Goal: Task Accomplishment & Management: Manage account settings

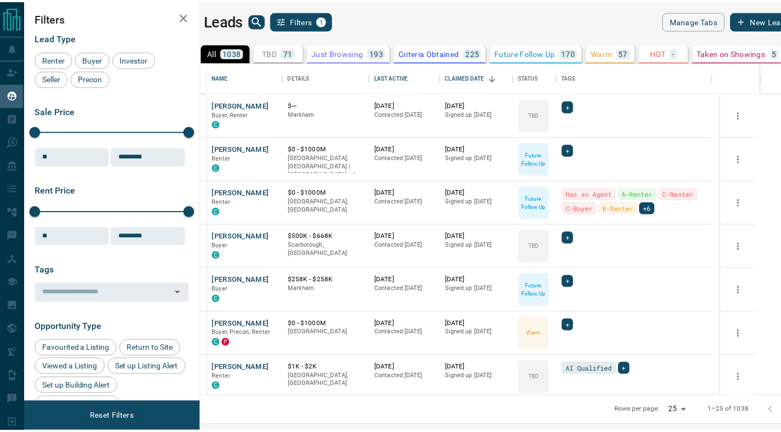
scroll to position [326, 574]
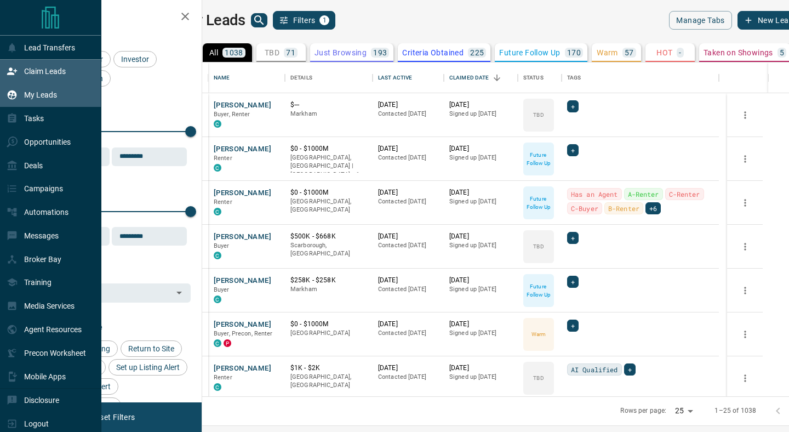
click at [22, 74] on div "Claim Leads" at bounding box center [36, 71] width 59 height 18
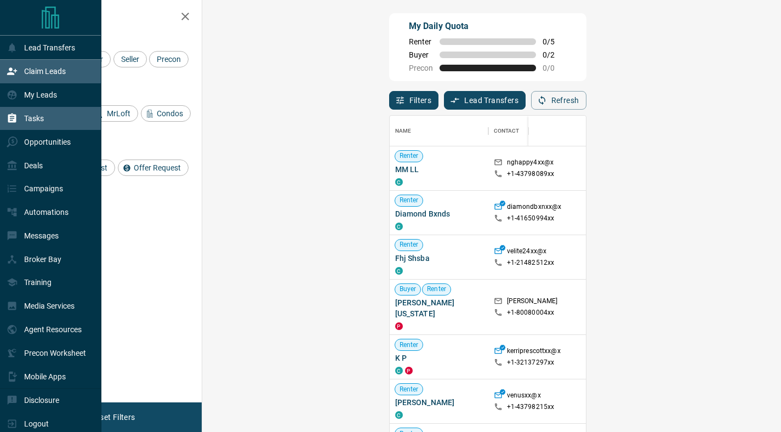
click at [53, 107] on div "Tasks" at bounding box center [50, 119] width 101 height 24
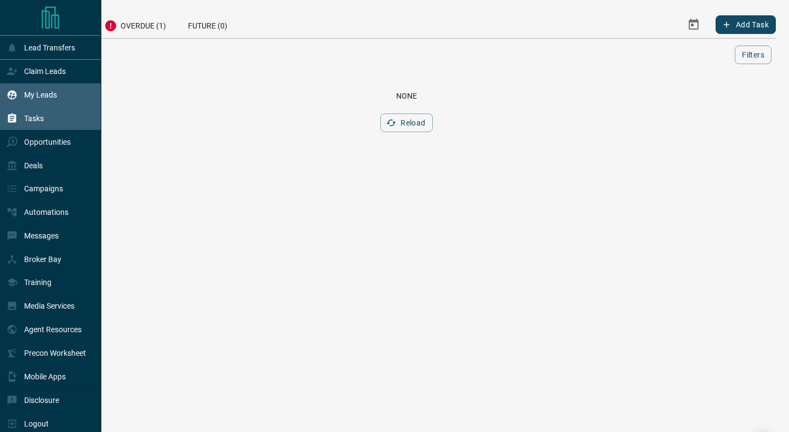
click at [53, 96] on p "My Leads" at bounding box center [40, 94] width 33 height 9
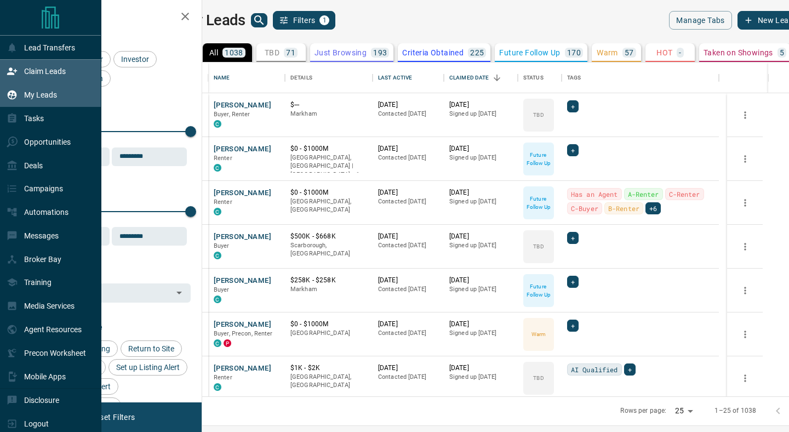
scroll to position [326, 574]
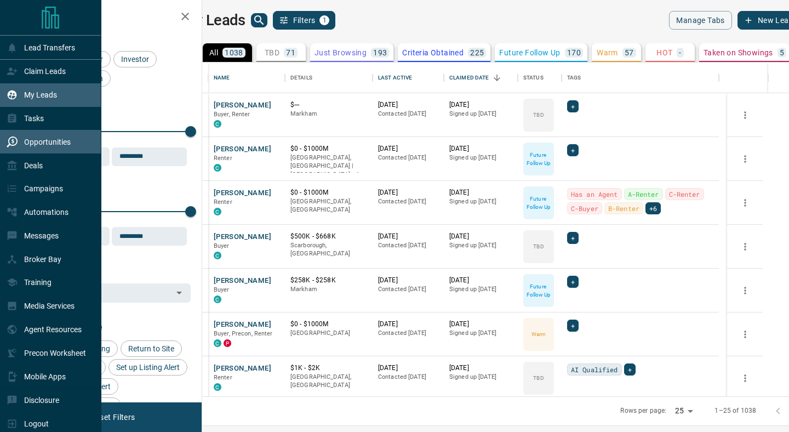
click at [34, 136] on div "Opportunities" at bounding box center [39, 142] width 64 height 18
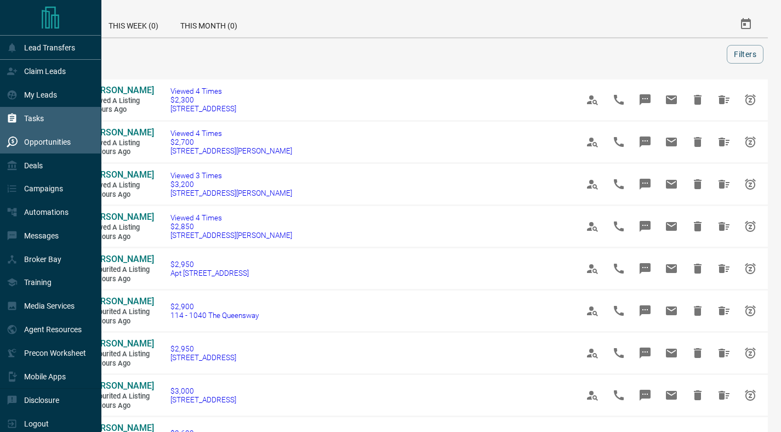
click at [45, 126] on div "Tasks" at bounding box center [50, 119] width 101 height 24
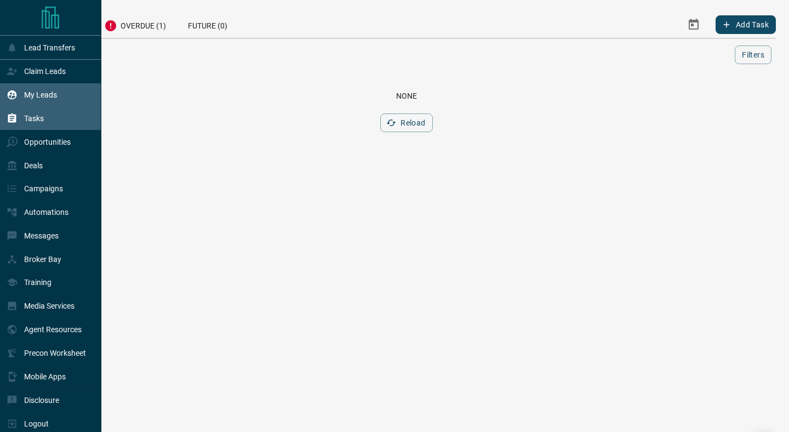
click at [66, 101] on div "My Leads" at bounding box center [50, 95] width 101 height 24
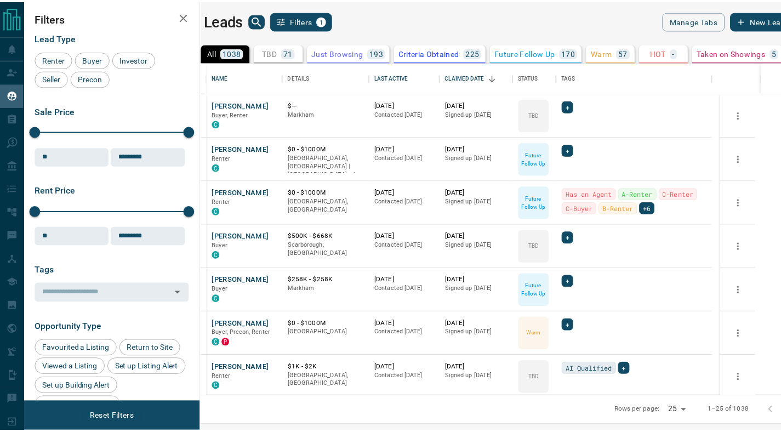
scroll to position [326, 574]
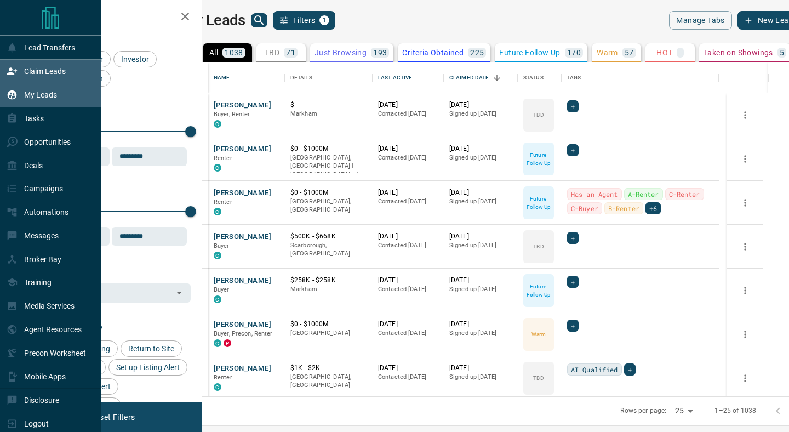
click at [5, 79] on div "Claim Leads" at bounding box center [50, 72] width 101 height 24
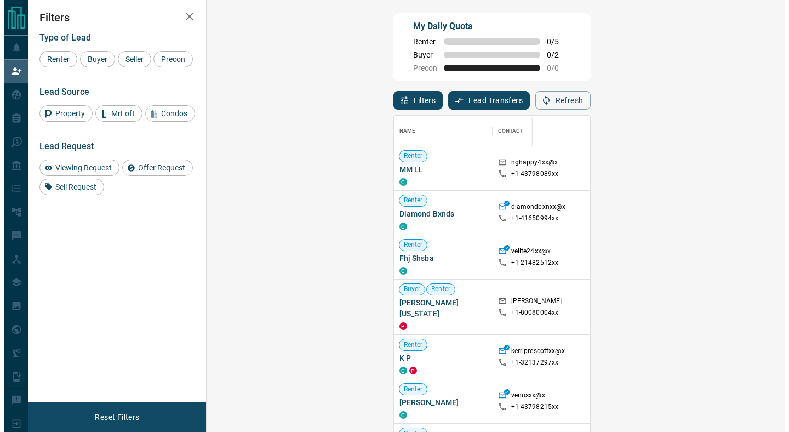
scroll to position [320, 547]
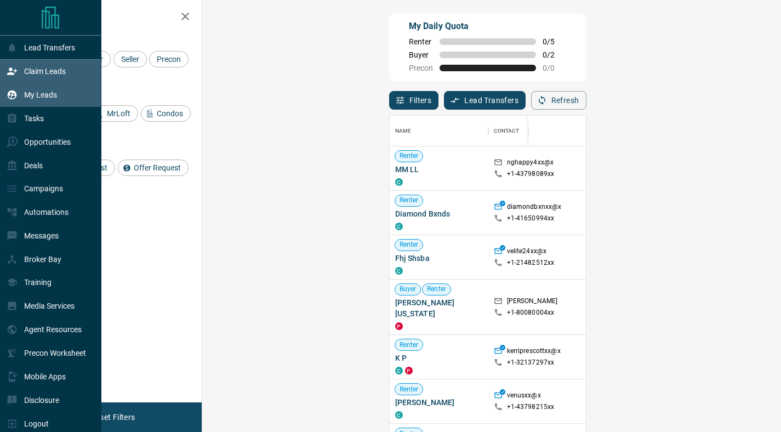
click at [36, 98] on p "My Leads" at bounding box center [40, 94] width 33 height 9
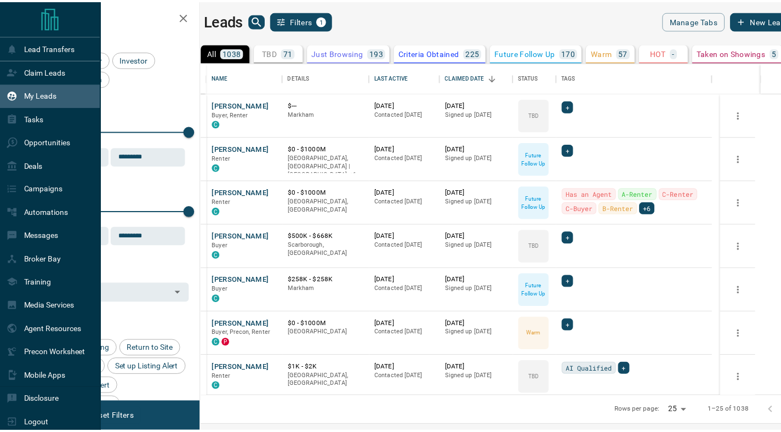
scroll to position [326, 574]
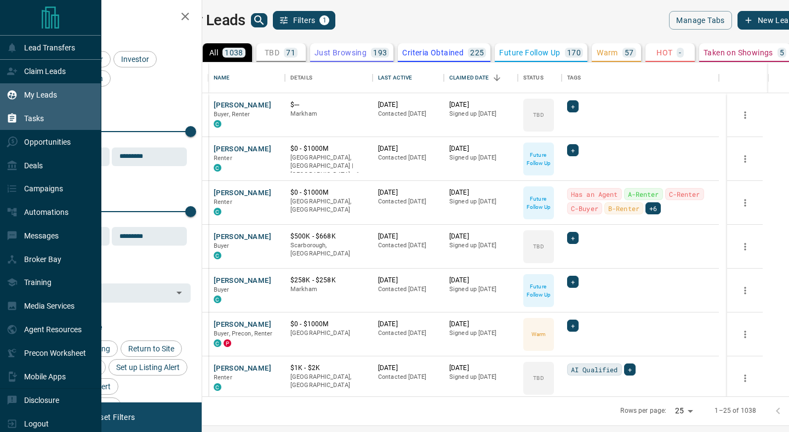
click at [22, 112] on div "Tasks" at bounding box center [25, 119] width 37 height 18
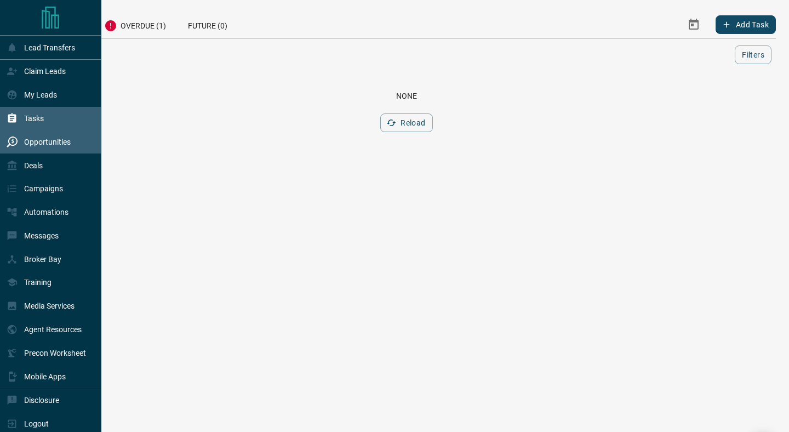
click at [39, 149] on div "Opportunities" at bounding box center [39, 142] width 64 height 18
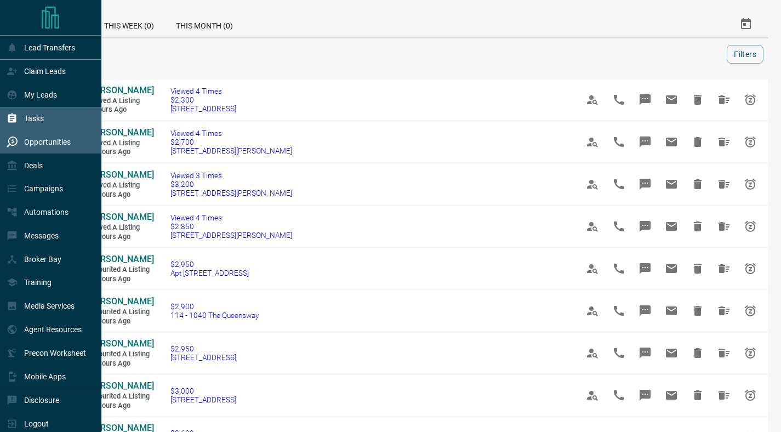
click at [29, 124] on div "Tasks" at bounding box center [25, 119] width 37 height 18
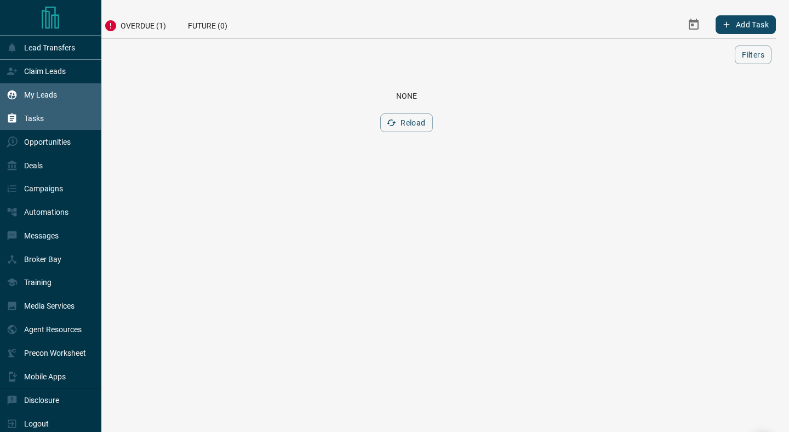
click at [36, 93] on p "My Leads" at bounding box center [40, 94] width 33 height 9
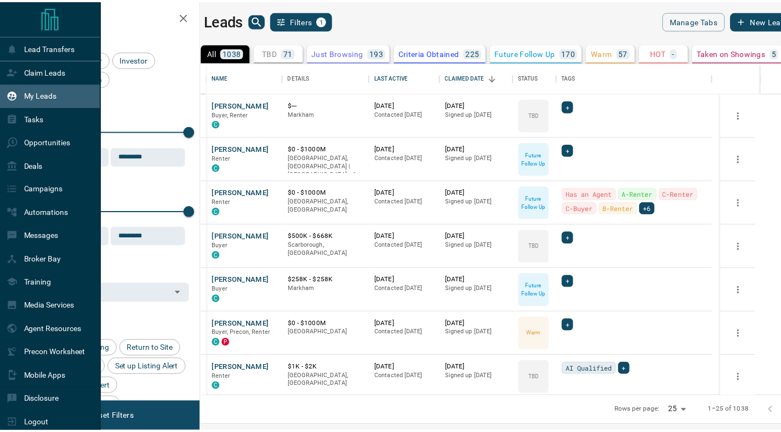
scroll to position [326, 574]
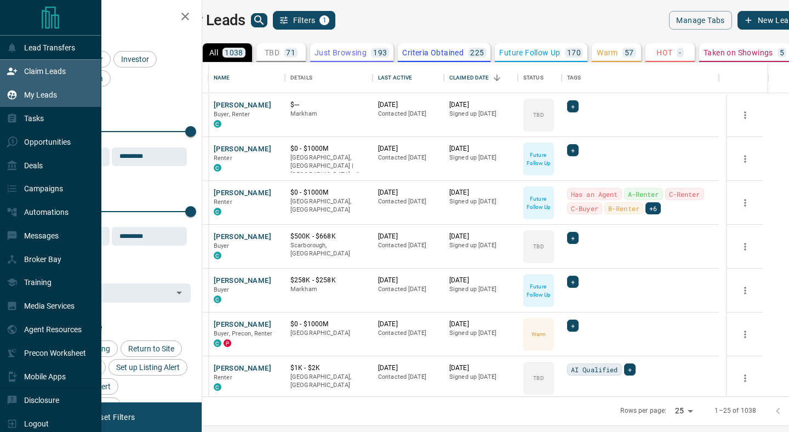
click at [16, 71] on icon at bounding box center [12, 71] width 10 height 7
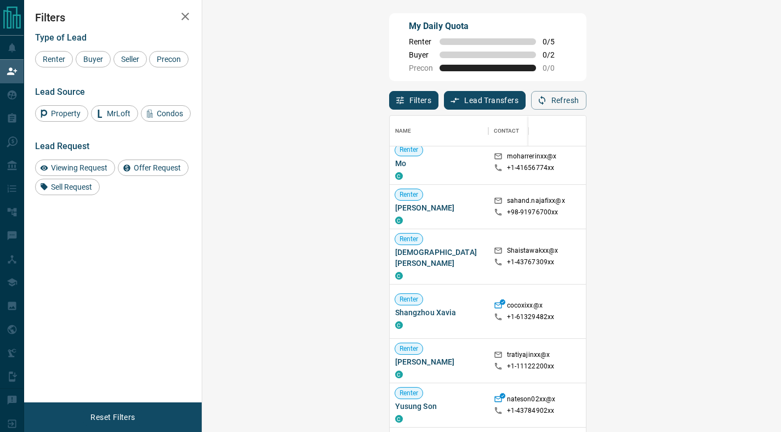
scroll to position [470, 0]
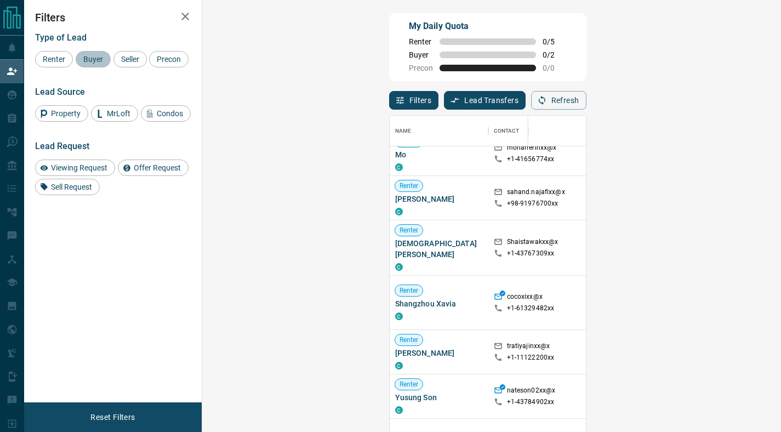
click at [100, 61] on span "Buyer" at bounding box center [92, 59] width 27 height 9
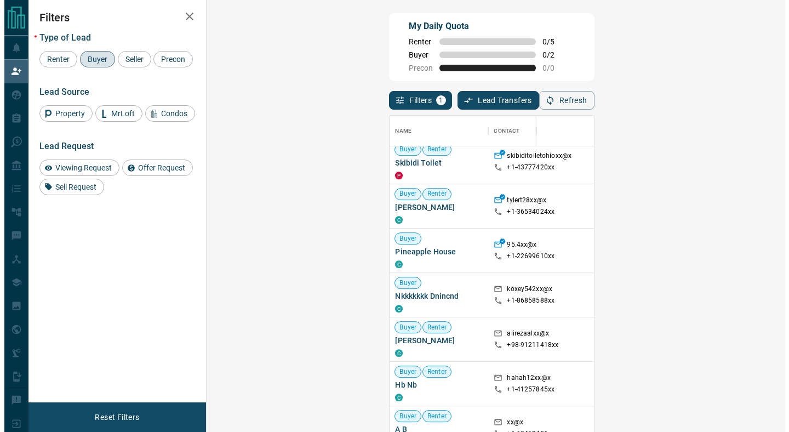
scroll to position [0, 0]
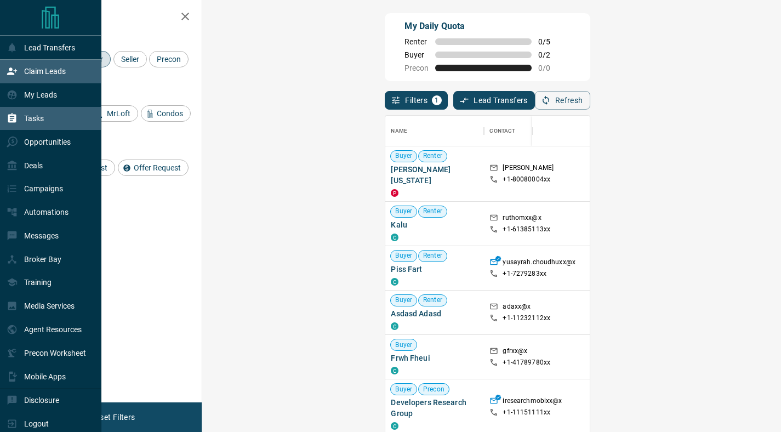
click at [22, 107] on div "Tasks" at bounding box center [50, 119] width 101 height 24
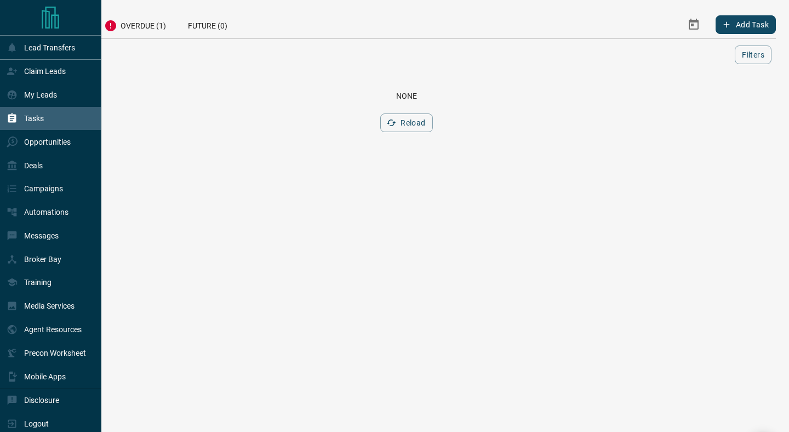
click at [26, 108] on div "Tasks" at bounding box center [50, 119] width 101 height 24
click at [31, 95] on p "My Leads" at bounding box center [40, 94] width 33 height 9
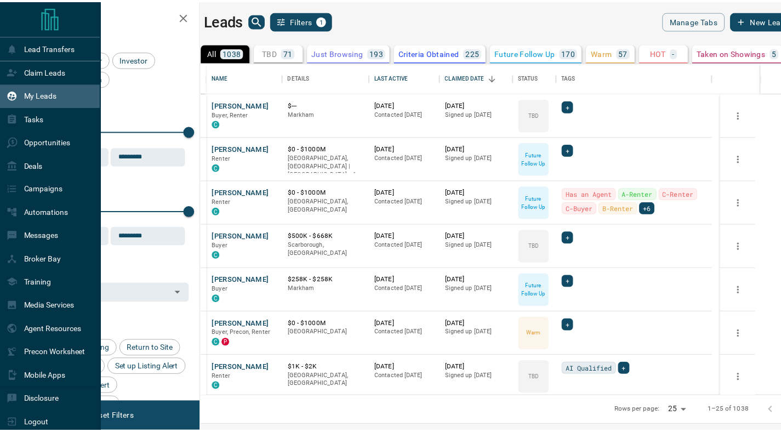
scroll to position [326, 574]
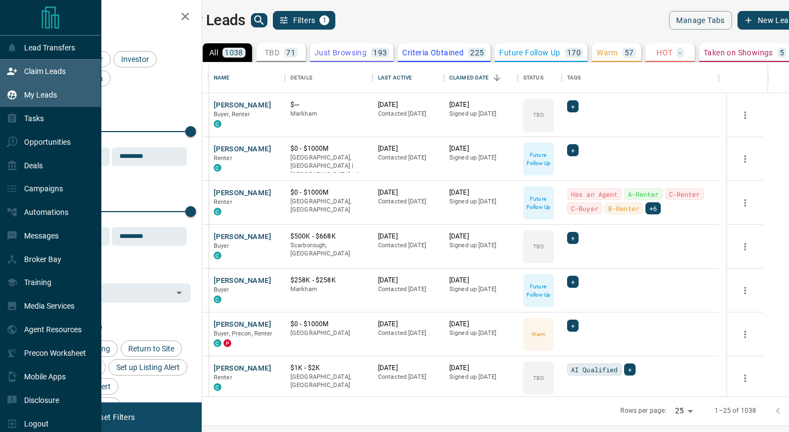
click at [35, 77] on div "Claim Leads" at bounding box center [36, 71] width 59 height 18
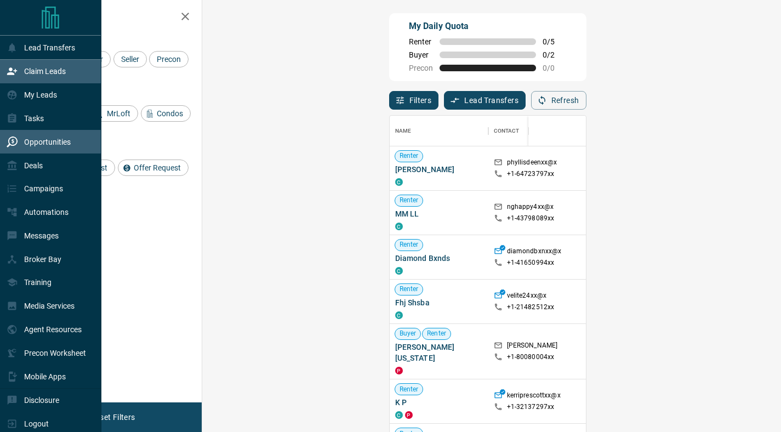
click at [25, 146] on div "Opportunities" at bounding box center [39, 142] width 64 height 18
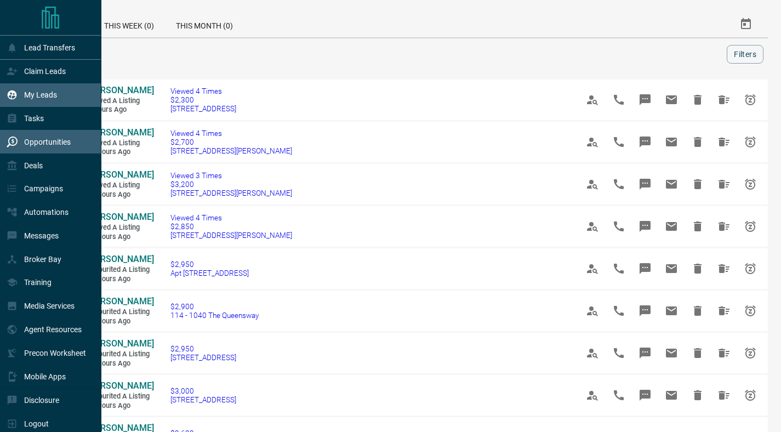
click at [38, 96] on p "My Leads" at bounding box center [40, 94] width 33 height 9
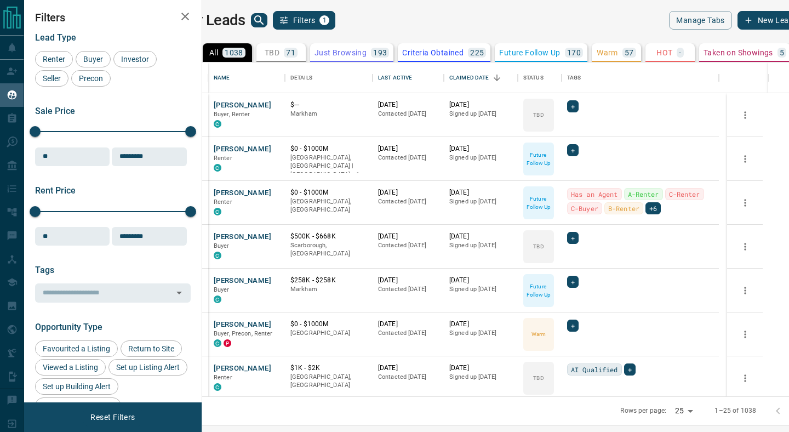
scroll to position [326, 574]
click at [412, 82] on div "Last Active" at bounding box center [395, 77] width 34 height 31
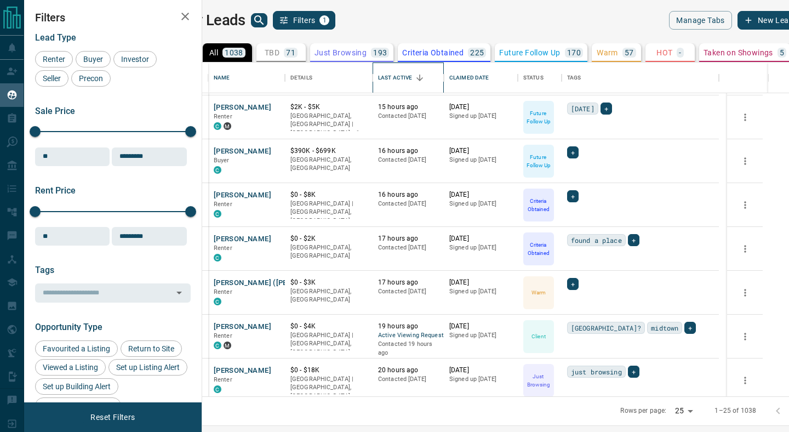
scroll to position [793, 0]
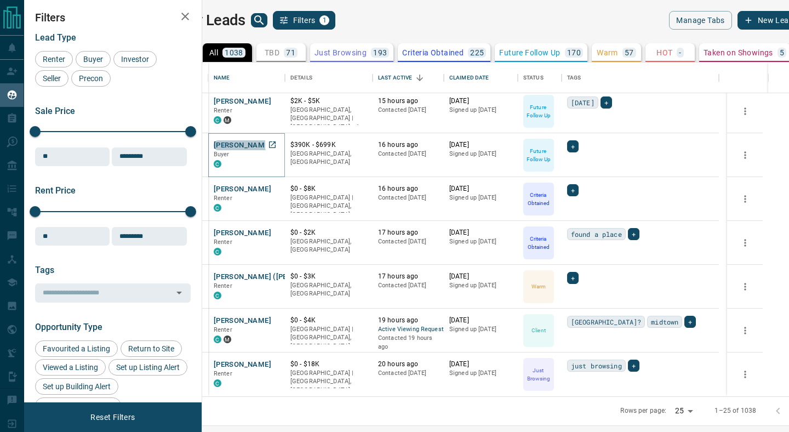
click at [271, 149] on button "[PERSON_NAME]" at bounding box center [243, 145] width 58 height 10
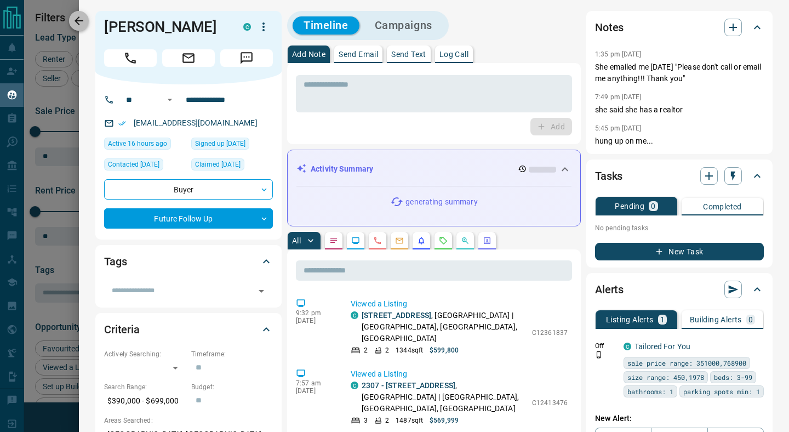
click at [75, 25] on icon "button" at bounding box center [78, 20] width 13 height 13
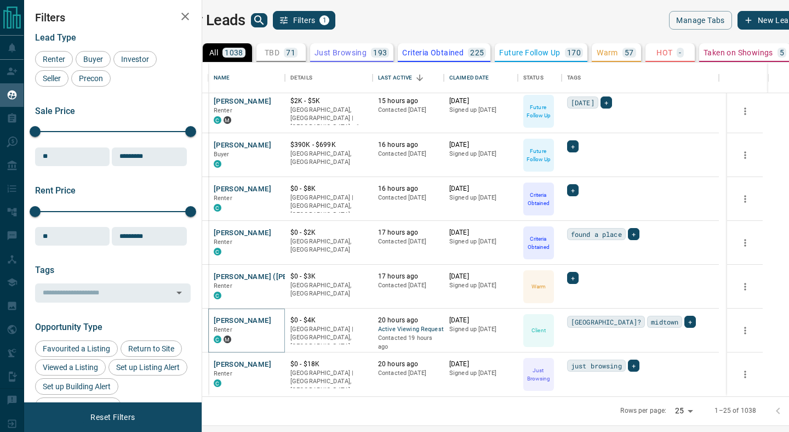
click at [271, 318] on button "[PERSON_NAME]" at bounding box center [243, 321] width 58 height 10
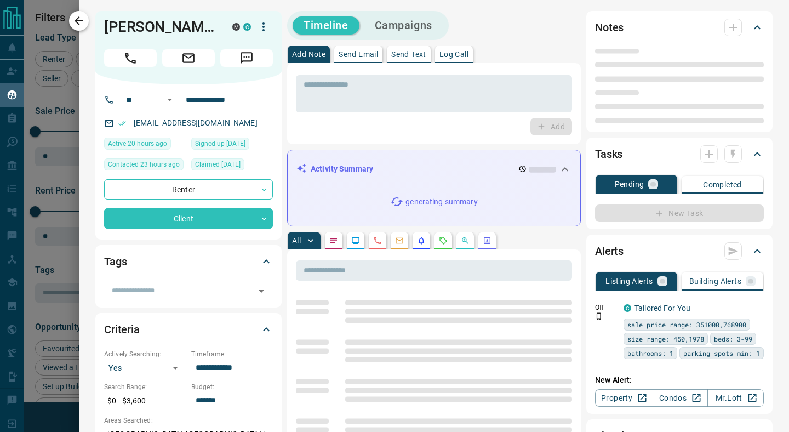
click at [78, 28] on button "button" at bounding box center [79, 21] width 20 height 20
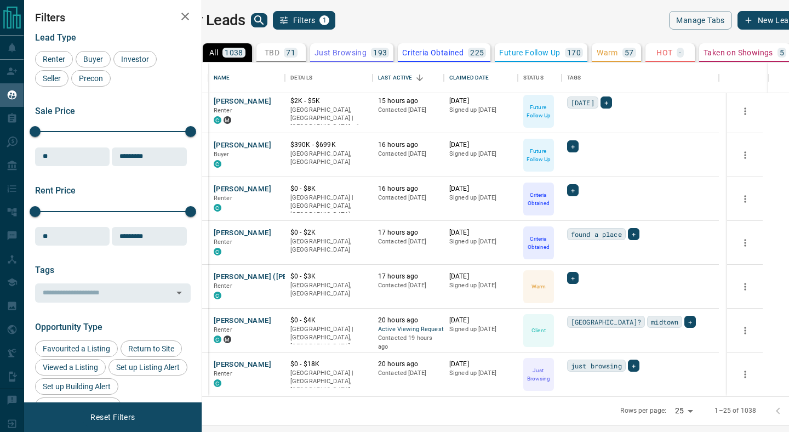
click at [789, 418] on button "Go to next page" at bounding box center [800, 411] width 22 height 22
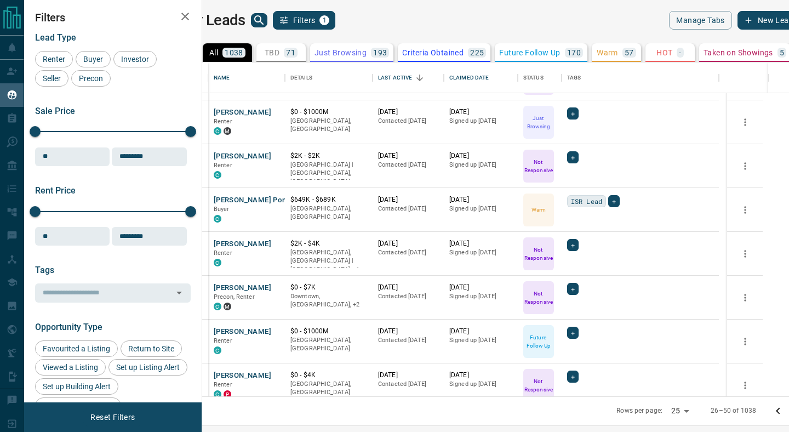
scroll to position [640, 0]
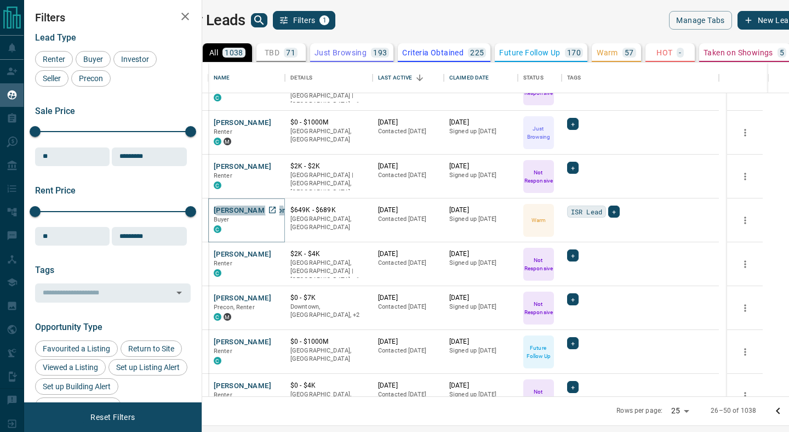
click at [273, 214] on button "[PERSON_NAME] Ponem" at bounding box center [255, 211] width 83 height 10
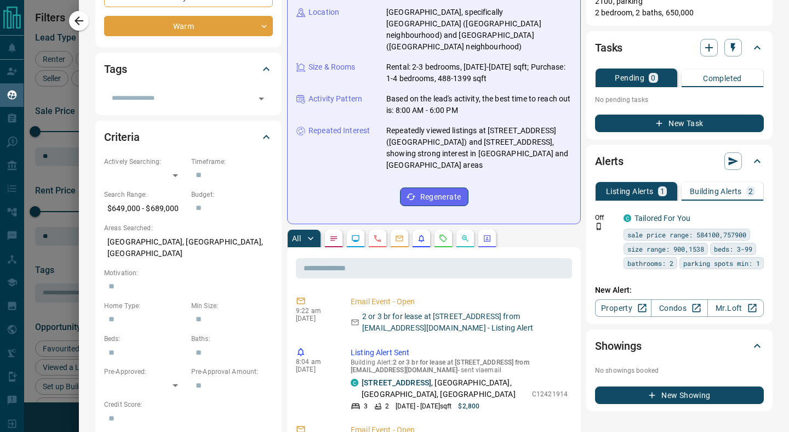
scroll to position [222, 0]
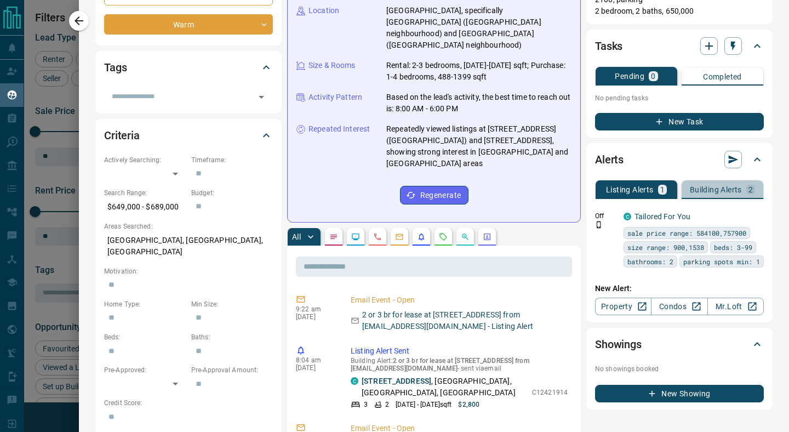
click at [734, 180] on button "Building Alerts 2" at bounding box center [723, 189] width 82 height 19
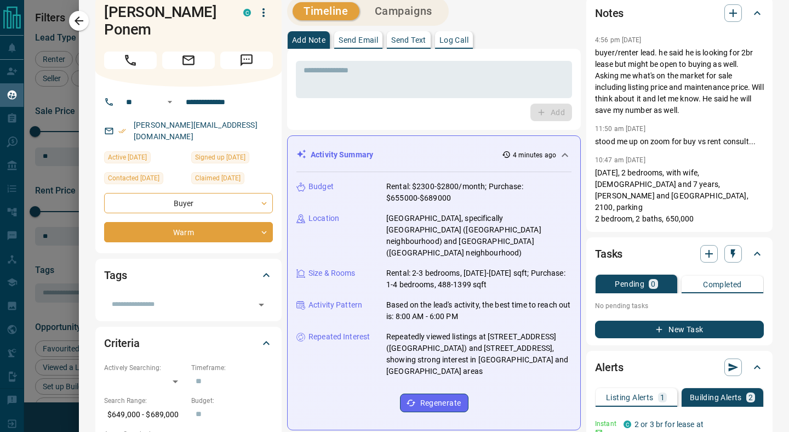
scroll to position [0, 0]
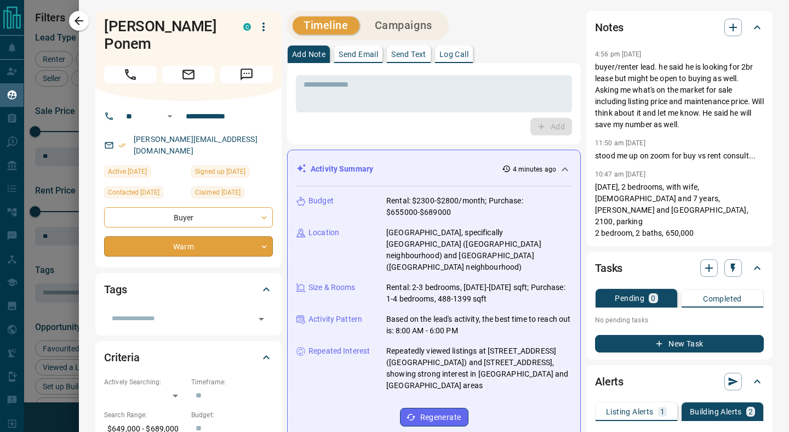
click at [139, 225] on body "Lead Transfers Claim Leads My Leads Tasks Opportunities Deals Campaigns Automat…" at bounding box center [394, 209] width 789 height 418
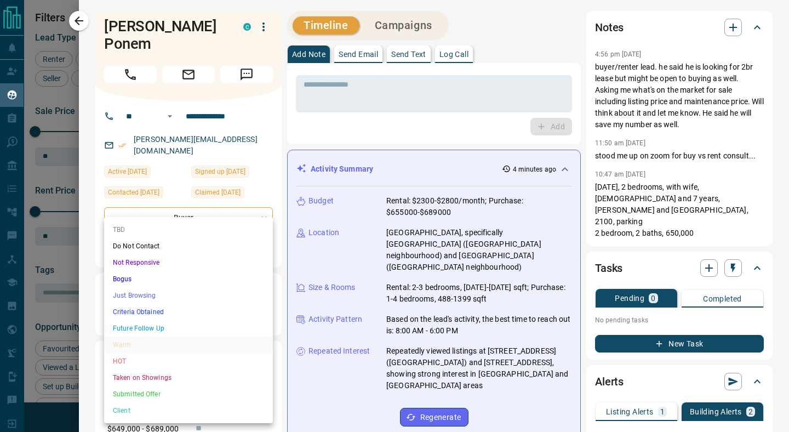
click at [76, 26] on div at bounding box center [394, 216] width 789 height 432
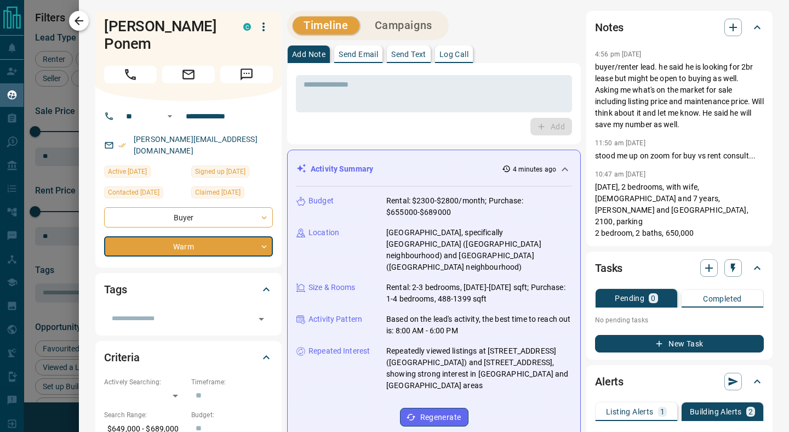
click at [79, 23] on icon "button" at bounding box center [78, 20] width 13 height 13
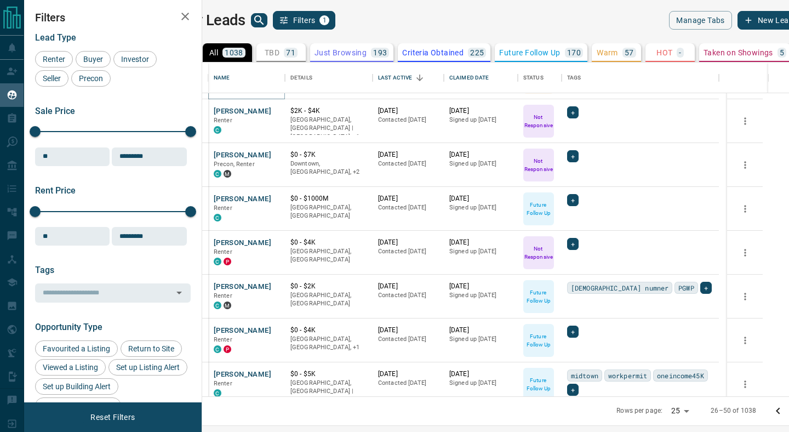
scroll to position [793, 0]
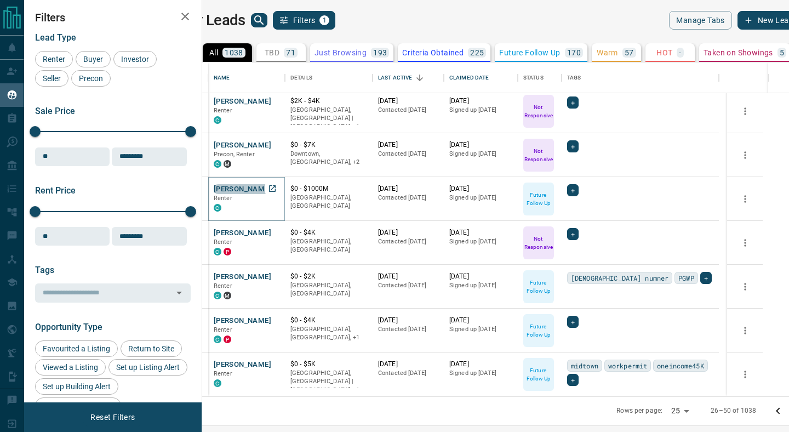
click at [271, 190] on button "[PERSON_NAME]" at bounding box center [243, 189] width 58 height 10
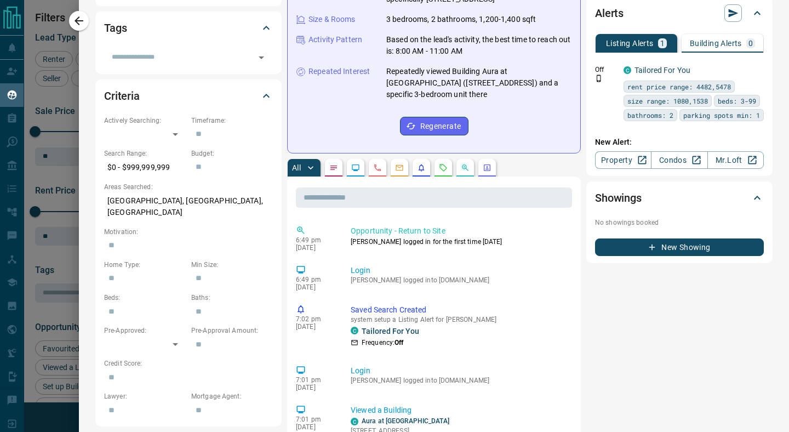
scroll to position [12, 0]
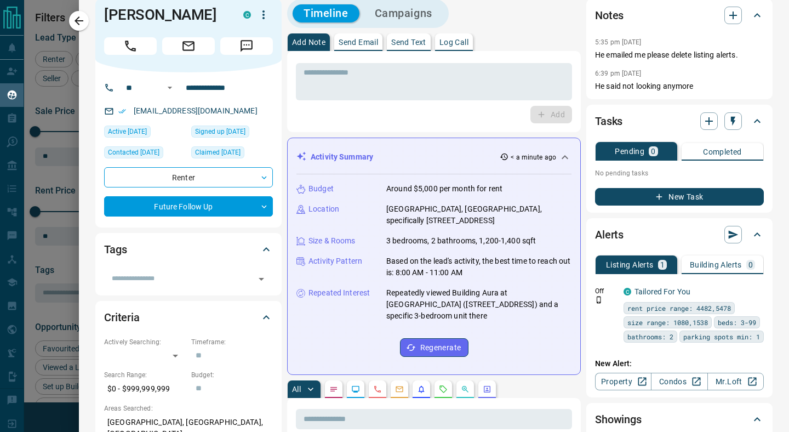
click at [73, 30] on div at bounding box center [394, 216] width 789 height 432
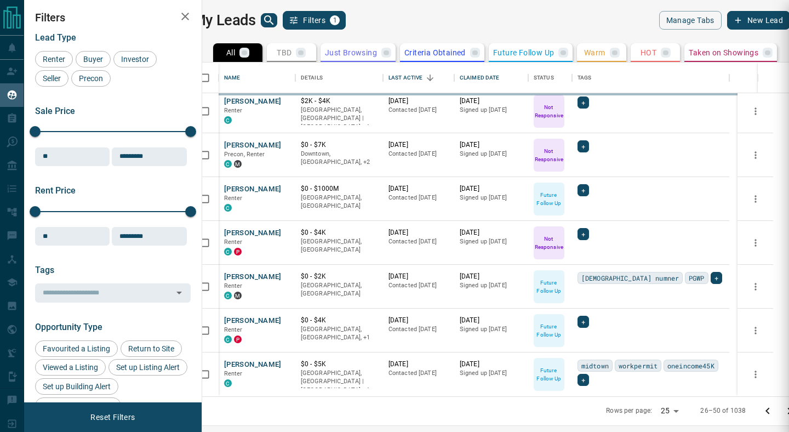
drag, startPoint x: 84, startPoint y: 31, endPoint x: 89, endPoint y: 27, distance: 5.8
click at [89, 27] on div "**********" at bounding box center [394, 216] width 789 height 432
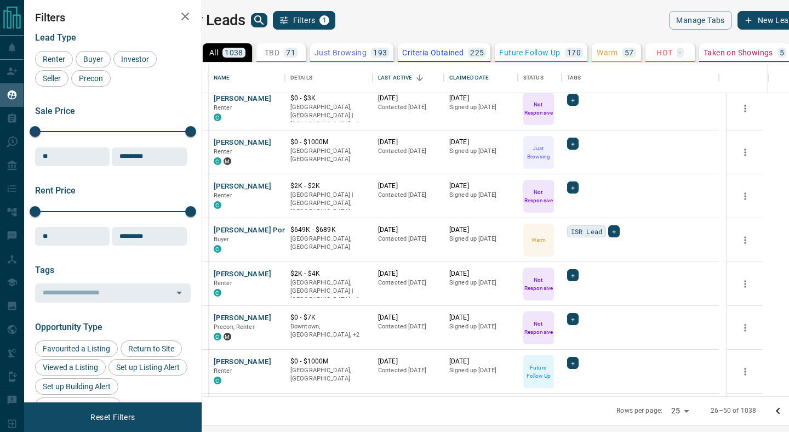
scroll to position [793, 0]
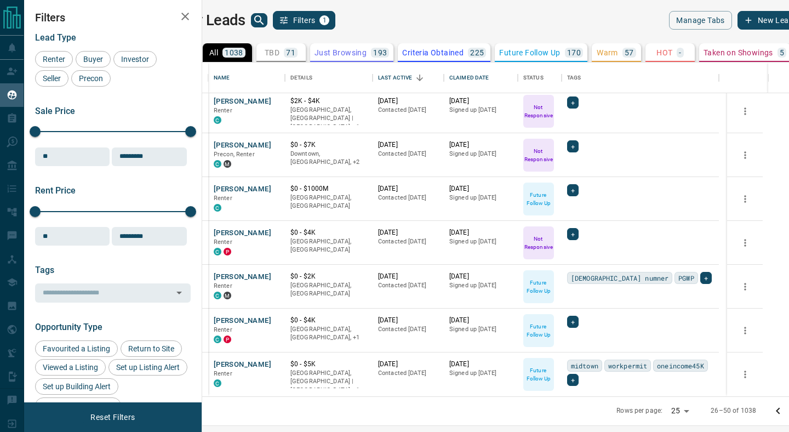
click at [789, 412] on icon "Go to next page" at bounding box center [800, 411] width 13 height 13
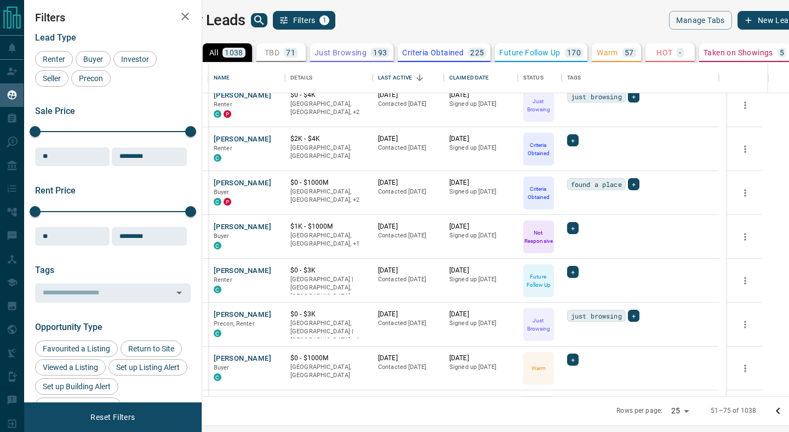
scroll to position [0, 0]
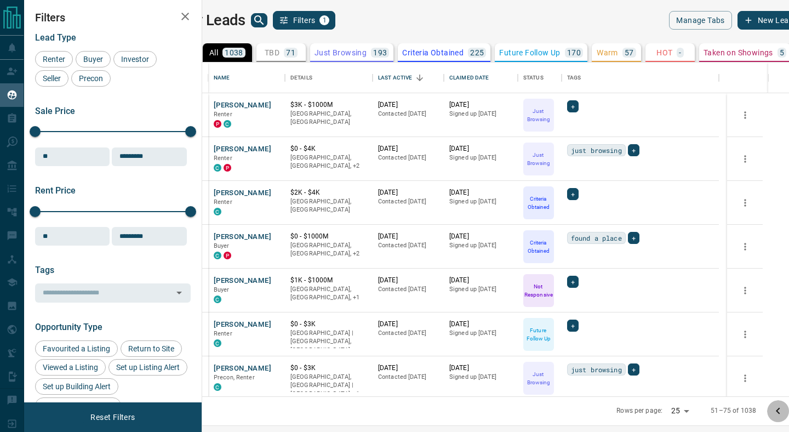
click at [772, 415] on icon "Go to previous page" at bounding box center [778, 411] width 13 height 13
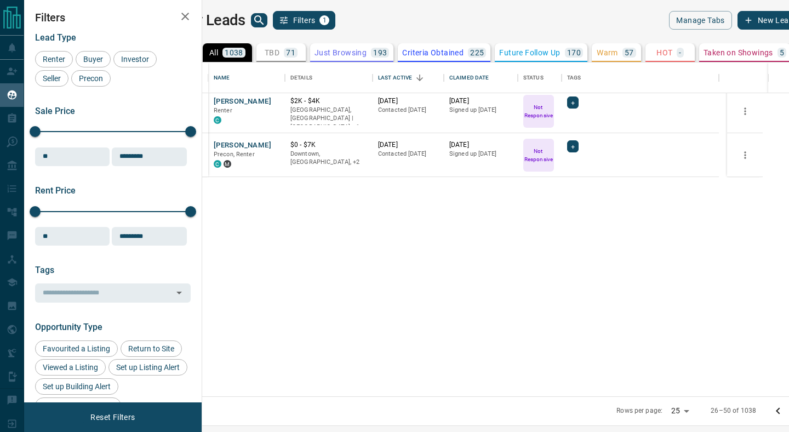
scroll to position [442, 0]
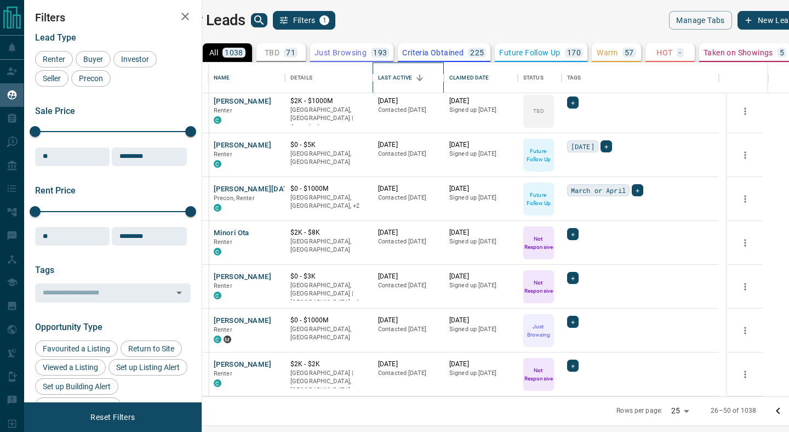
click at [412, 78] on div "Last Active" at bounding box center [395, 77] width 34 height 31
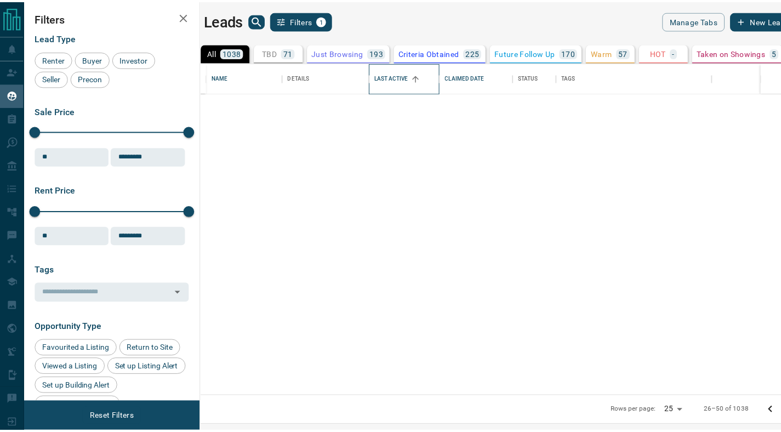
scroll to position [0, 0]
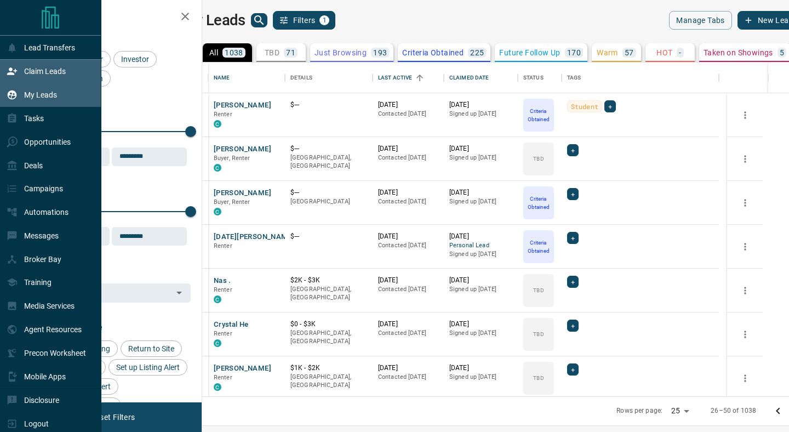
click at [75, 76] on div "Claim Leads" at bounding box center [50, 72] width 101 height 24
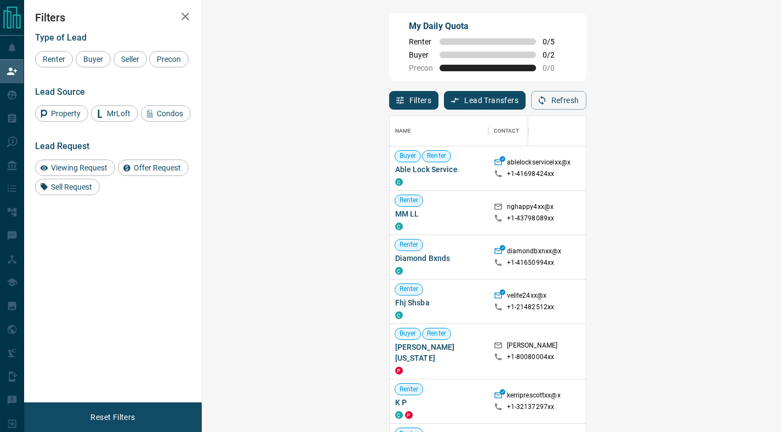
scroll to position [320, 547]
drag, startPoint x: 379, startPoint y: 178, endPoint x: 379, endPoint y: 148, distance: 29.6
click at [494, 148] on div "ablelockservicelxx@x +1- 41698424xx" at bounding box center [532, 168] width 77 height 44
click at [702, 160] on div "[GEOGRAPHIC_DATA], [GEOGRAPHIC_DATA]" at bounding box center [746, 168] width 88 height 44
click at [576, 177] on div at bounding box center [606, 168] width 60 height 44
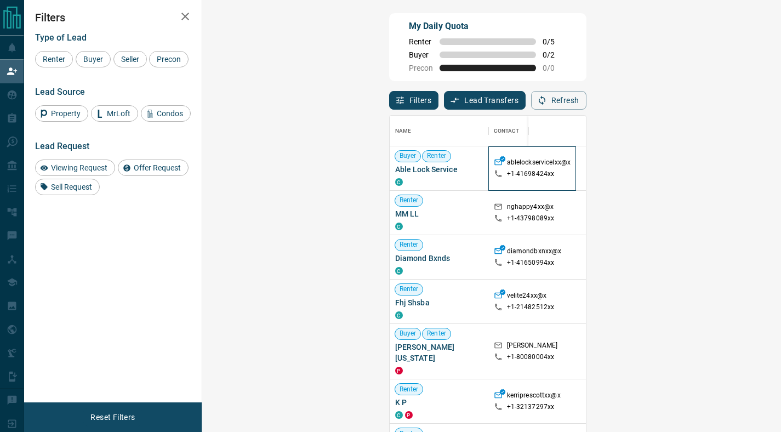
click at [494, 182] on div "ablelockservicelxx@x +1- 41698424xx" at bounding box center [532, 168] width 77 height 44
drag, startPoint x: 375, startPoint y: 182, endPoint x: 354, endPoint y: 148, distance: 40.2
click at [494, 148] on div "ablelockservicelxx@x +1- 41698424xx" at bounding box center [532, 168] width 77 height 44
click at [494, 149] on div "ablelockservicelxx@x +1- 41698424xx" at bounding box center [532, 168] width 77 height 44
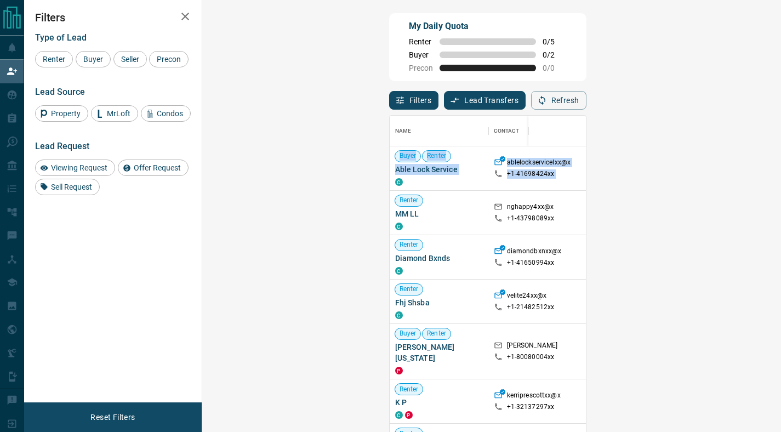
drag, startPoint x: 599, startPoint y: 175, endPoint x: 565, endPoint y: 140, distance: 48.5
click at [565, 140] on div "Name Contact Search Search Range Location Requests AI Status Recent Opportuniti…" at bounding box center [488, 280] width 196 height 328
click at [556, 102] on div "Filters Lead Transfers 0 Refresh" at bounding box center [487, 95] width 197 height 29
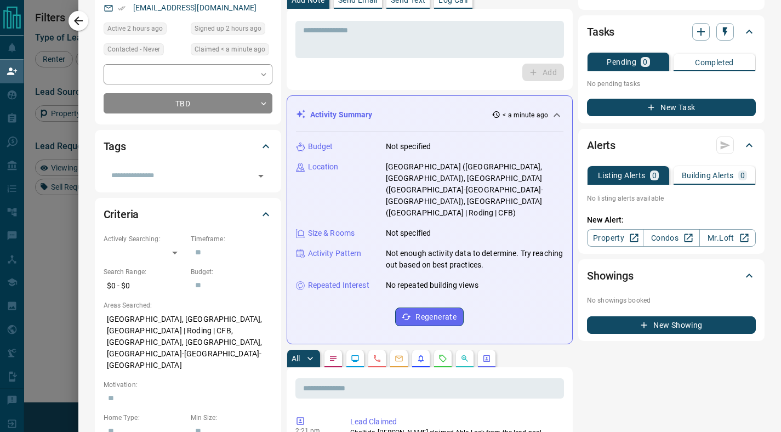
scroll to position [0, 0]
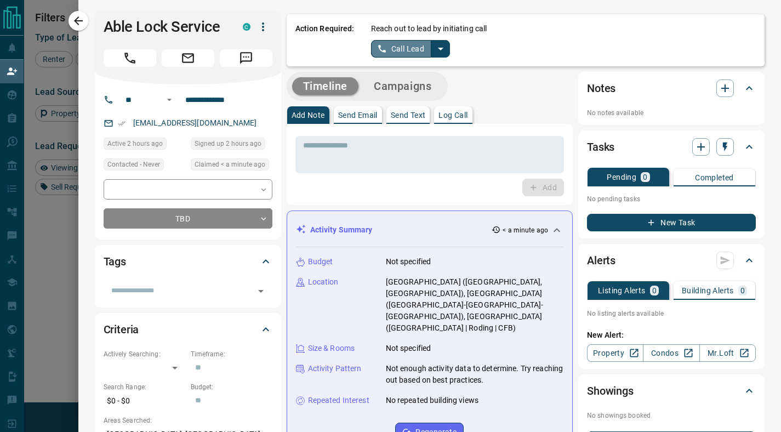
click at [385, 51] on button "Call Lead" at bounding box center [401, 49] width 61 height 18
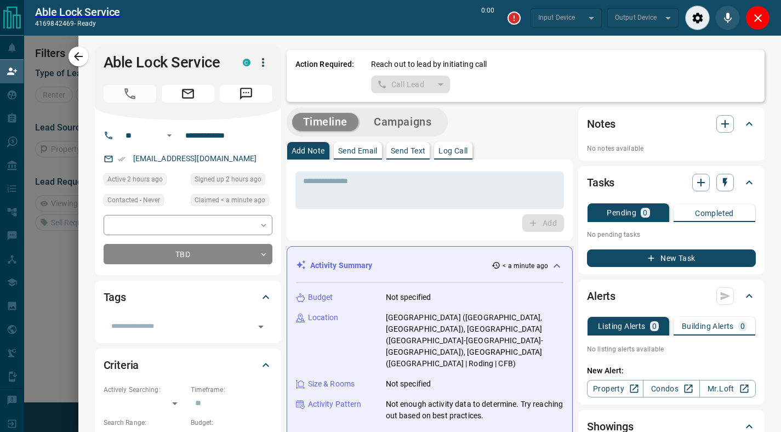
scroll to position [66, 547]
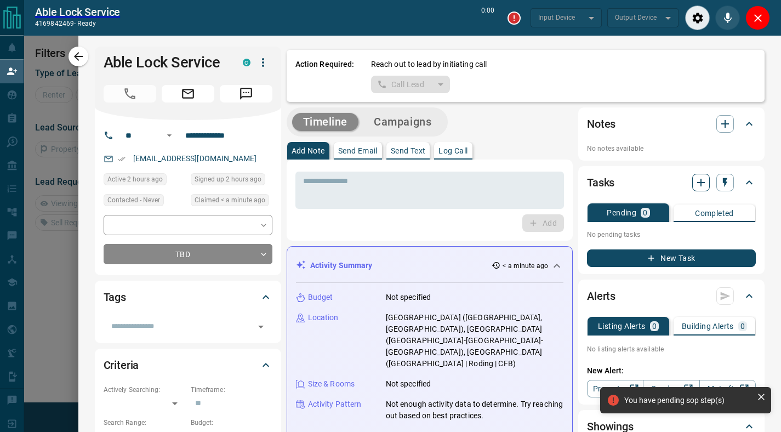
type input "*******"
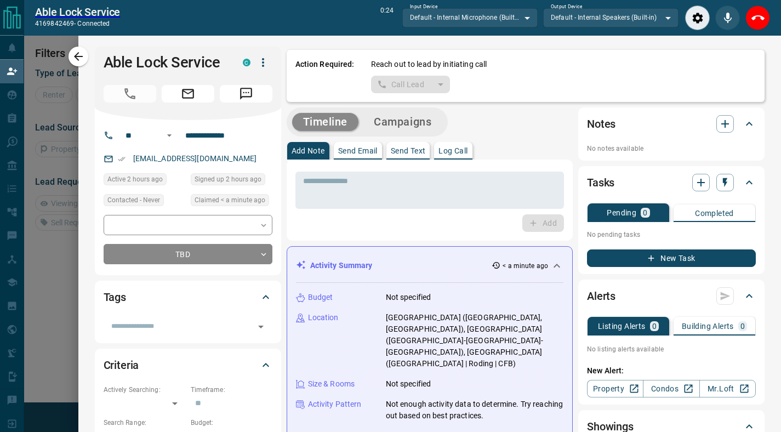
drag, startPoint x: 756, startPoint y: 24, endPoint x: 593, endPoint y: 114, distance: 186.7
click at [593, 114] on body "**********" at bounding box center [390, 201] width 781 height 403
drag, startPoint x: 764, startPoint y: 16, endPoint x: 760, endPoint y: 11, distance: 6.7
click at [761, 13] on icon "End Call" at bounding box center [758, 18] width 13 height 13
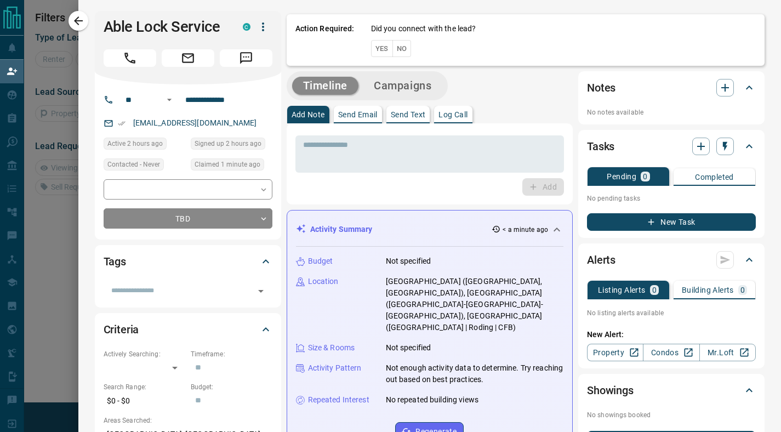
click at [392, 47] on button "No" at bounding box center [401, 48] width 19 height 17
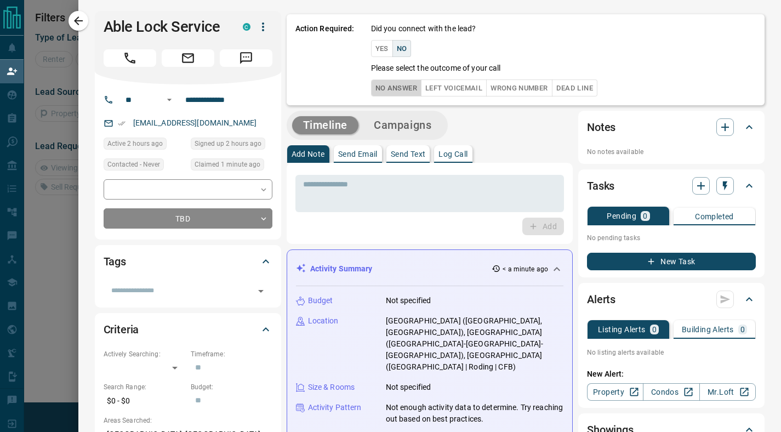
click at [388, 86] on button "No Answer" at bounding box center [396, 87] width 50 height 17
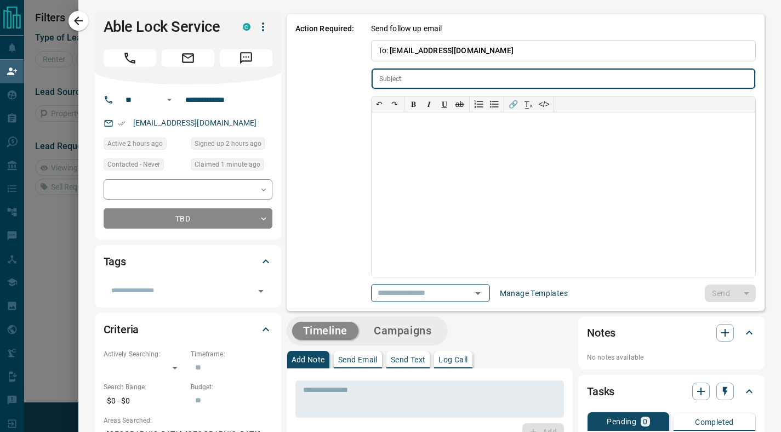
type input "**********"
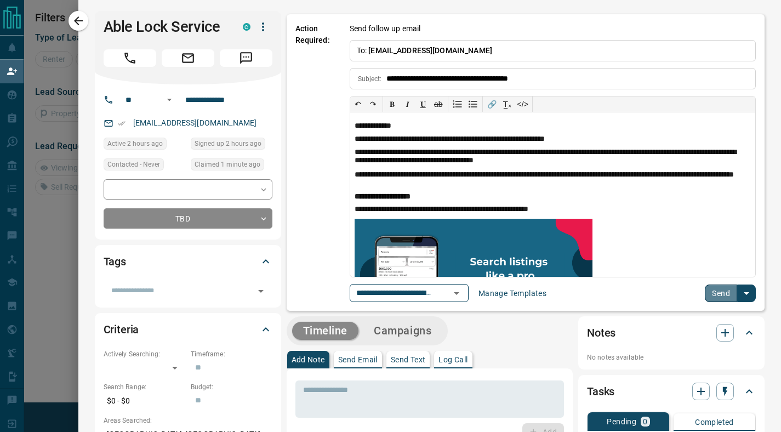
click at [712, 292] on button "Send" at bounding box center [721, 293] width 32 height 18
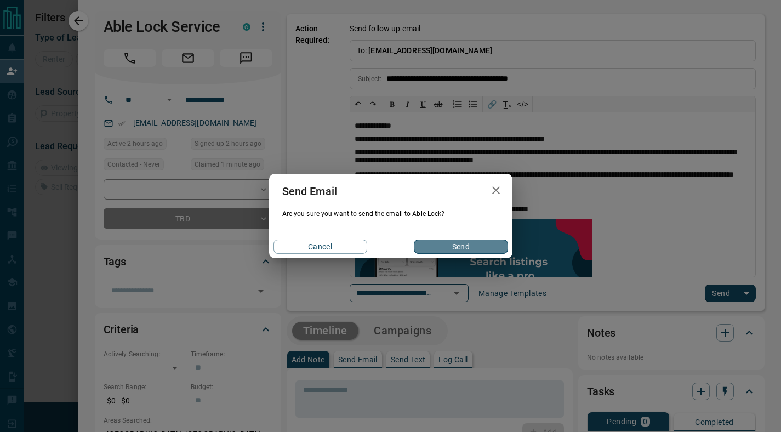
click at [466, 243] on button "Send" at bounding box center [461, 247] width 94 height 14
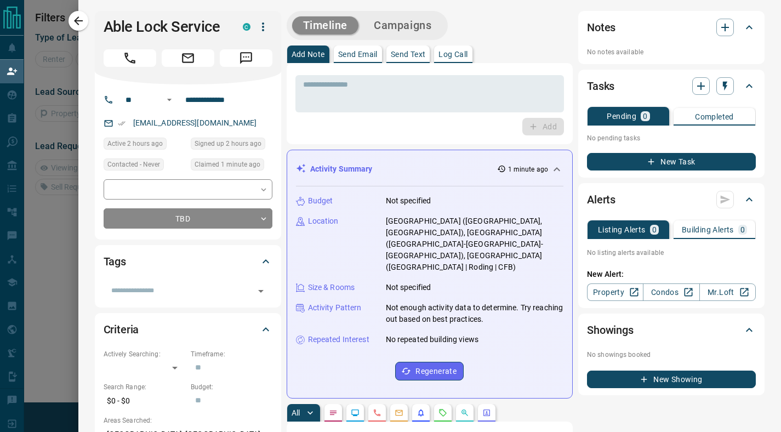
click at [353, 60] on button "Send Email" at bounding box center [358, 54] width 48 height 18
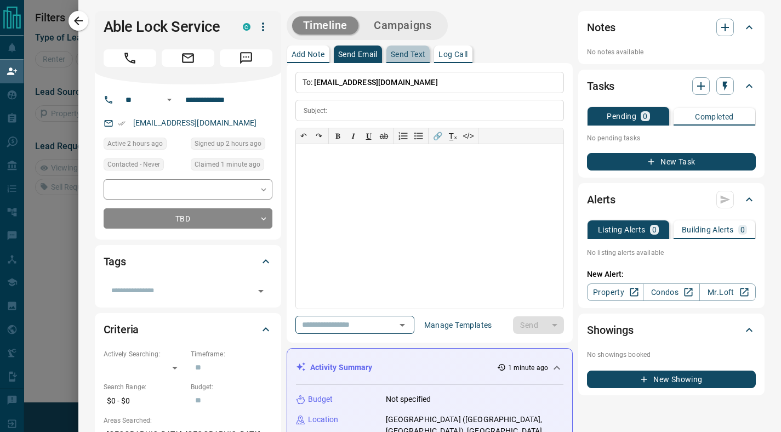
click at [406, 58] on p "Send Text" at bounding box center [408, 54] width 35 height 8
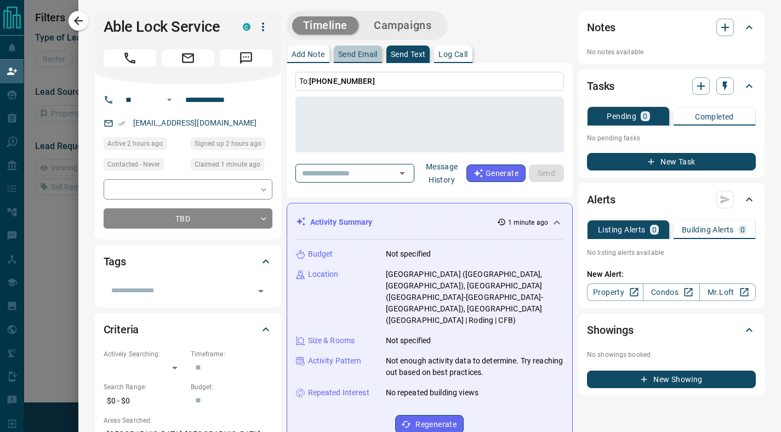
click at [362, 60] on button "Send Email" at bounding box center [358, 54] width 48 height 18
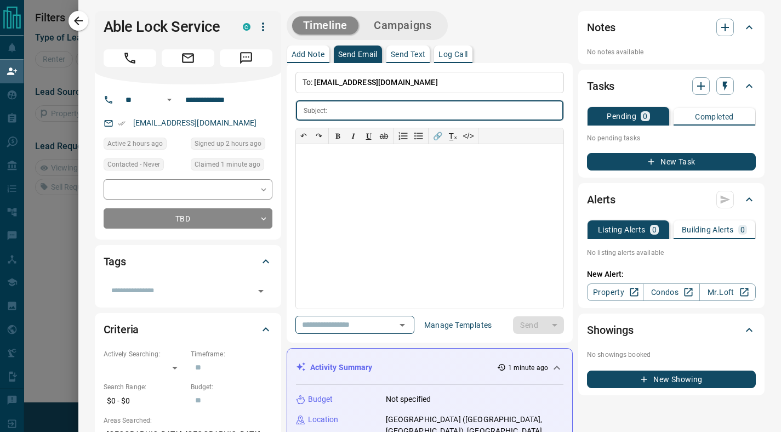
click at [407, 56] on p "Send Text" at bounding box center [408, 54] width 35 height 8
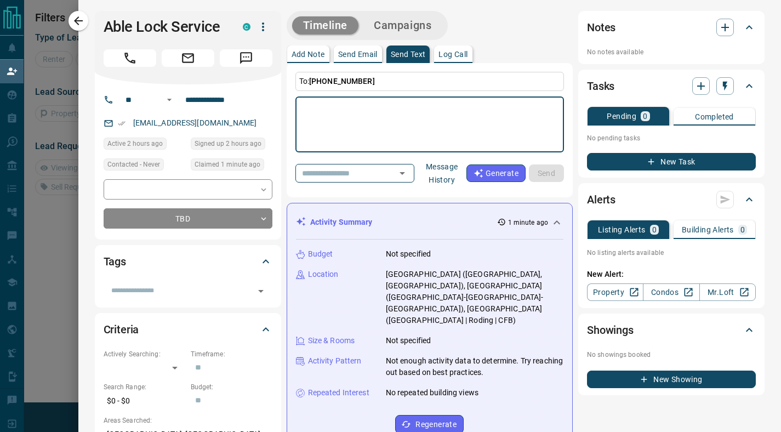
click at [354, 59] on button "Send Email" at bounding box center [358, 54] width 48 height 18
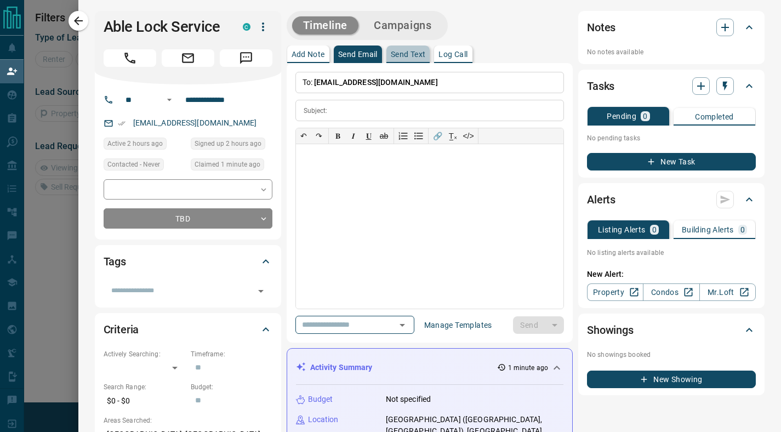
click at [393, 58] on p "Send Text" at bounding box center [408, 54] width 35 height 8
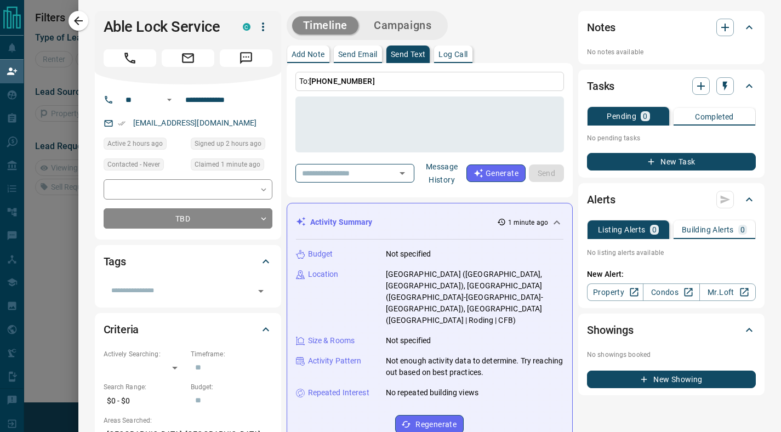
drag, startPoint x: 76, startPoint y: 23, endPoint x: 382, endPoint y: 95, distance: 314.2
click at [382, 95] on div "**********" at bounding box center [429, 216] width 703 height 432
click at [355, 56] on p "Send Email" at bounding box center [357, 54] width 39 height 8
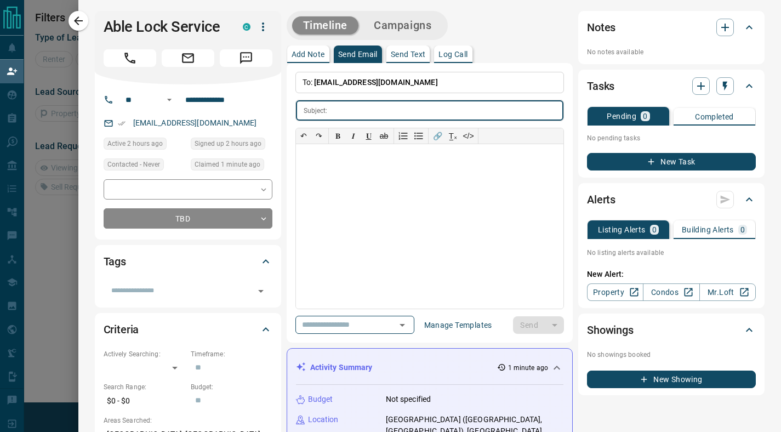
click at [414, 51] on p "Send Text" at bounding box center [408, 54] width 35 height 8
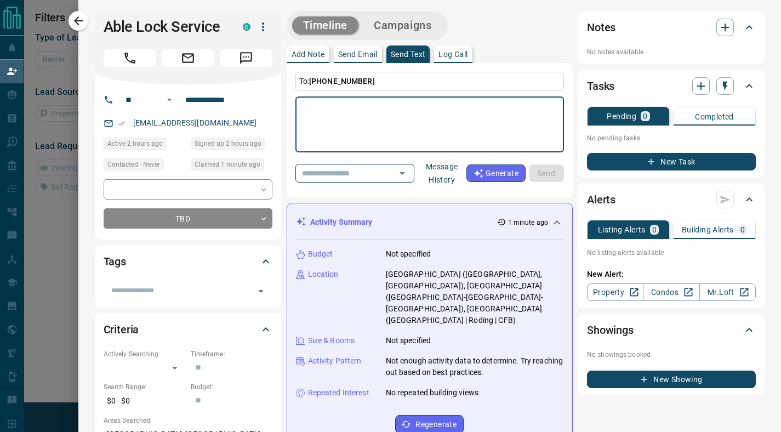
click at [404, 145] on textarea at bounding box center [430, 124] width 254 height 47
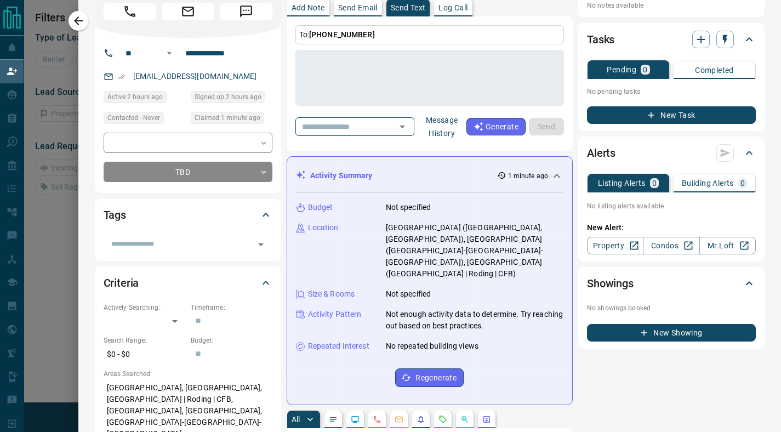
scroll to position [0, 0]
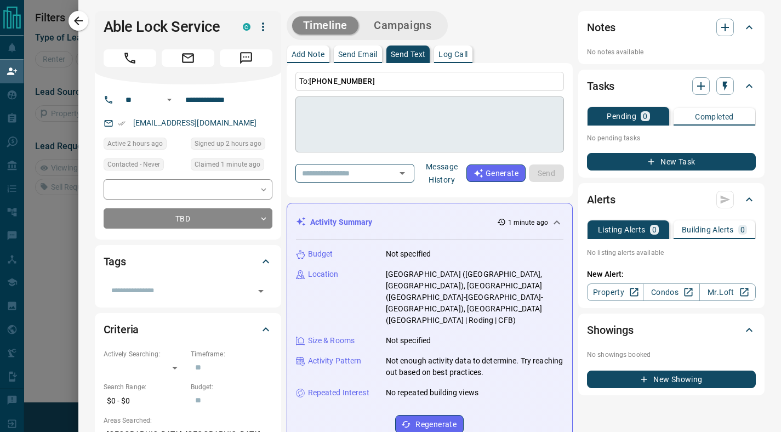
click at [327, 118] on textarea at bounding box center [430, 124] width 254 height 47
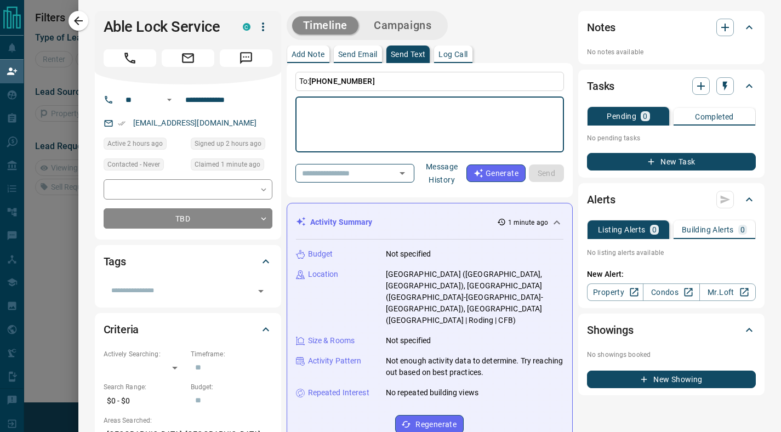
click at [345, 59] on button "Send Email" at bounding box center [358, 54] width 48 height 18
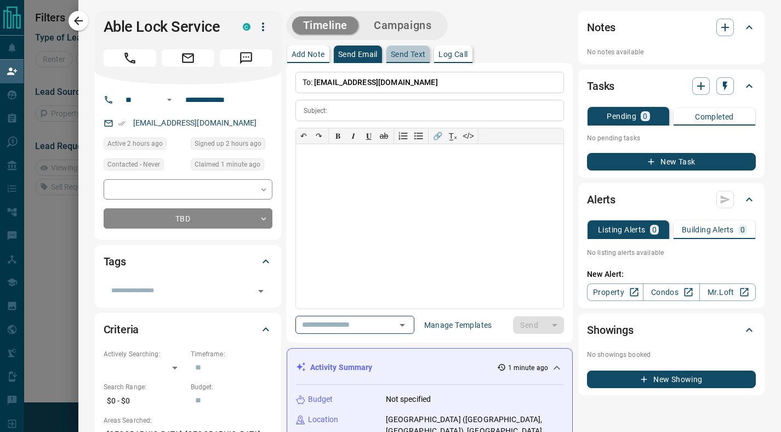
click at [408, 58] on p "Send Text" at bounding box center [408, 54] width 35 height 8
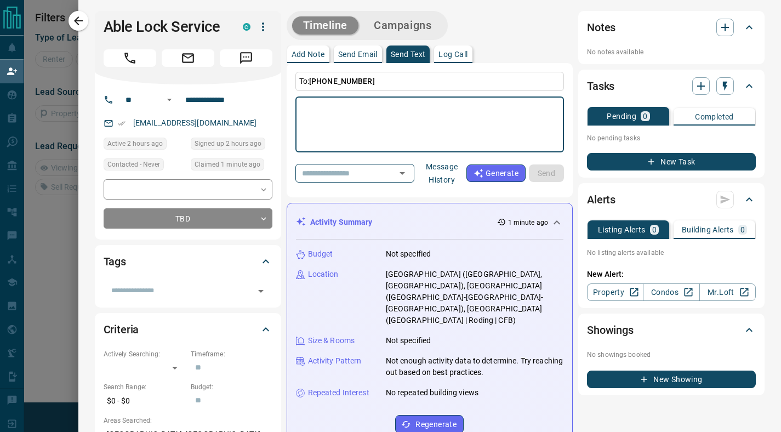
click at [410, 129] on textarea at bounding box center [430, 124] width 254 height 47
click at [385, 173] on div "​" at bounding box center [354, 173] width 119 height 18
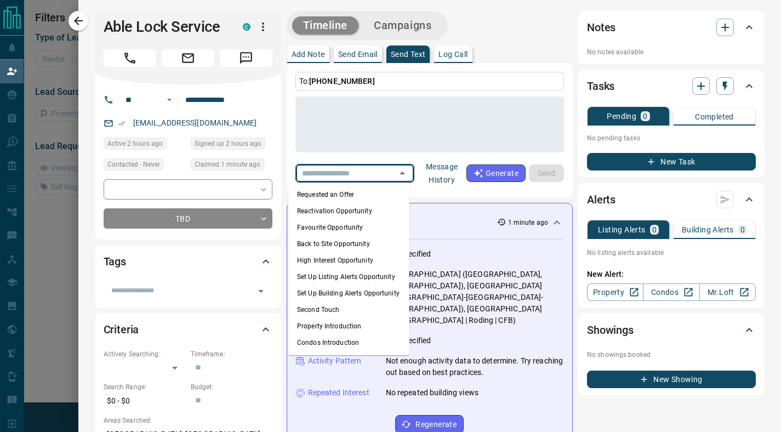
scroll to position [129, 0]
click at [361, 348] on li "Condos Introduction" at bounding box center [348, 342] width 121 height 16
type textarea "**********"
type input "**********"
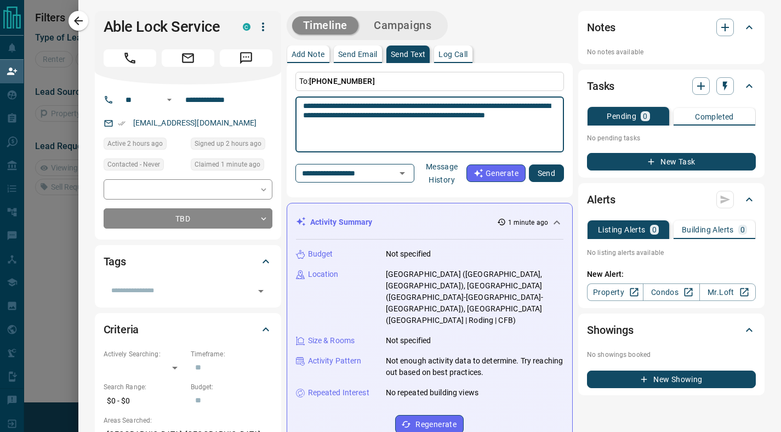
drag, startPoint x: 339, startPoint y: 105, endPoint x: 312, endPoint y: 104, distance: 26.4
click at [312, 104] on textarea "**********" at bounding box center [429, 124] width 253 height 47
click at [312, 123] on textarea "**********" at bounding box center [429, 124] width 253 height 47
click at [454, 125] on textarea "**********" at bounding box center [429, 124] width 253 height 47
drag, startPoint x: 454, startPoint y: 125, endPoint x: 441, endPoint y: 125, distance: 13.2
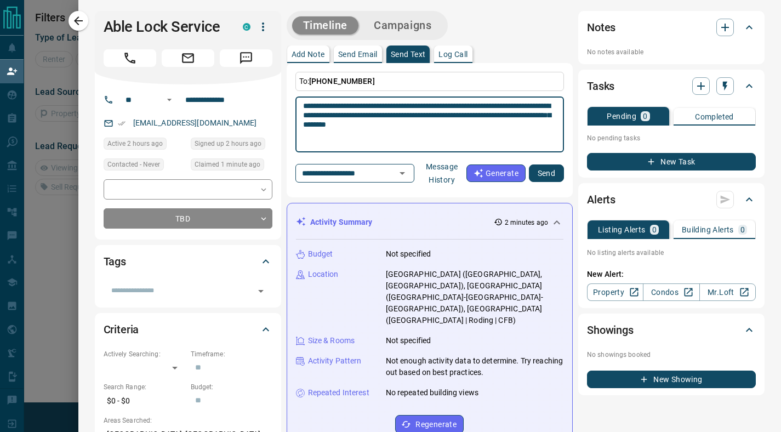
click at [441, 125] on textarea "**********" at bounding box center [429, 124] width 253 height 47
type textarea "**********"
click at [537, 173] on button "Send" at bounding box center [546, 173] width 35 height 18
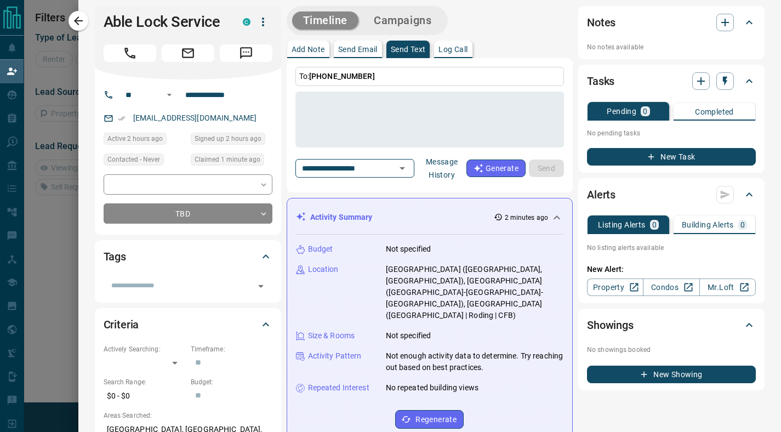
scroll to position [0, 0]
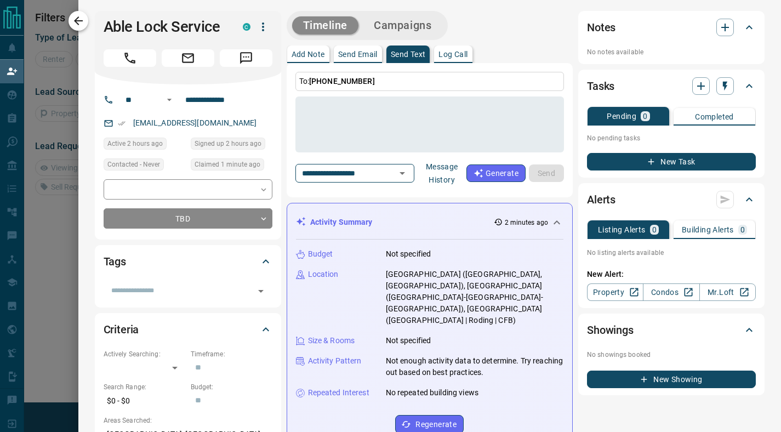
click at [73, 19] on icon "button" at bounding box center [78, 20] width 13 height 13
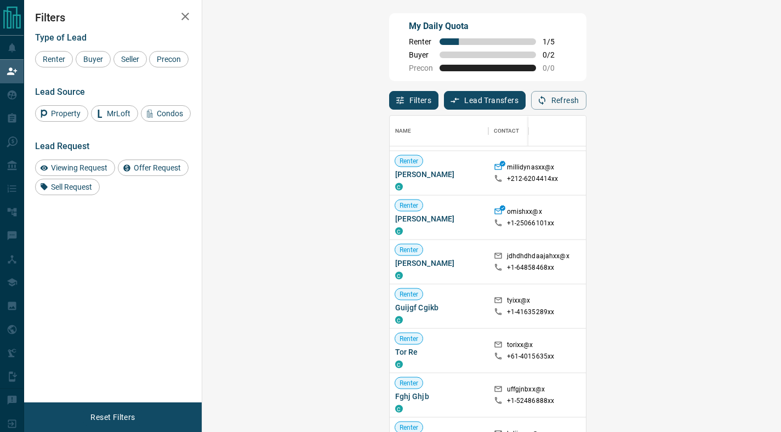
scroll to position [1741, 0]
